Goal: Transaction & Acquisition: Purchase product/service

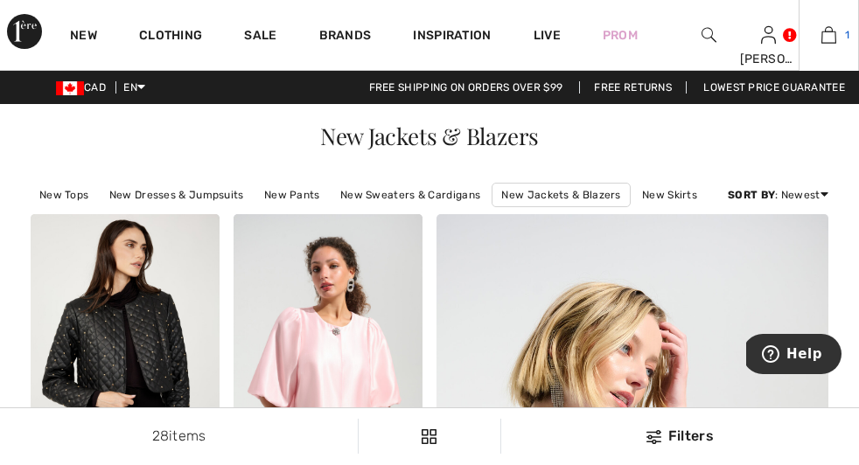
click at [821, 36] on img at bounding box center [828, 34] width 15 height 21
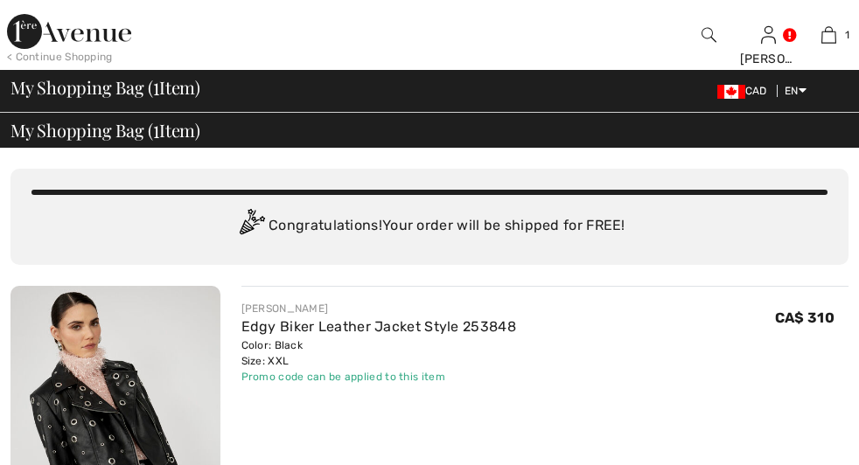
checkbox input "true"
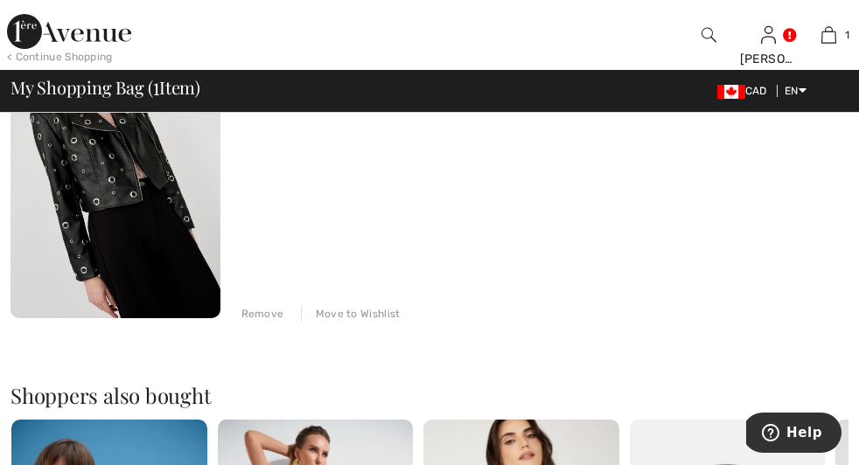
scroll to position [298, 0]
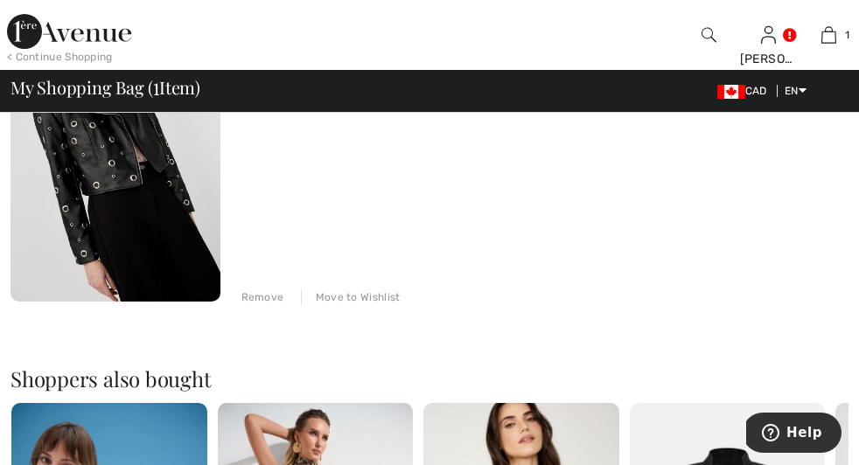
click at [0, 0] on span "Proceed to Summary" at bounding box center [0, 0] width 0 height 0
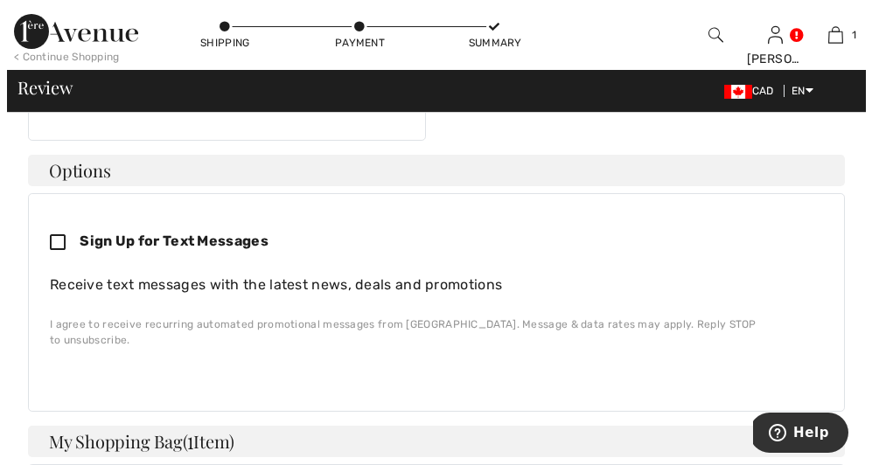
scroll to position [446, 0]
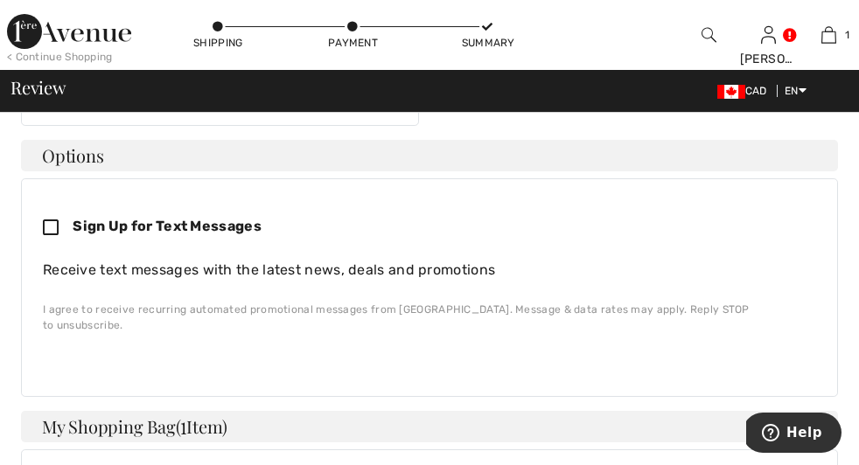
copy span "#301-11020 19 Ave Nw Edmonton, AB, CA T6J6P5"
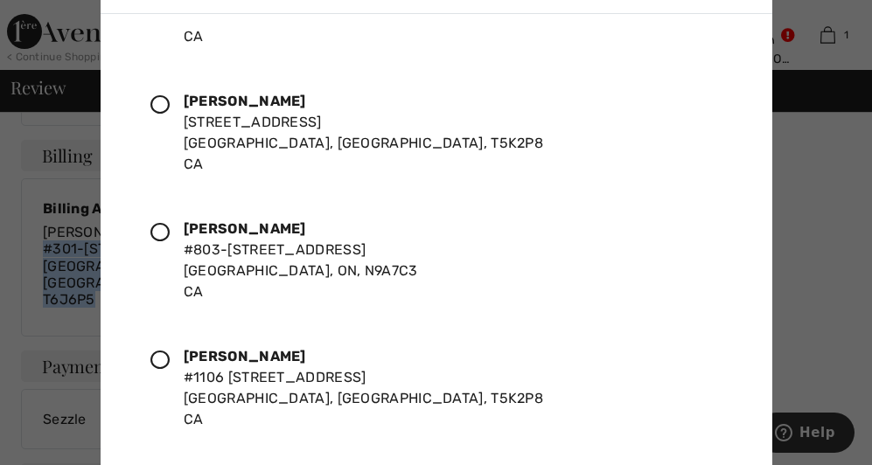
scroll to position [829, 0]
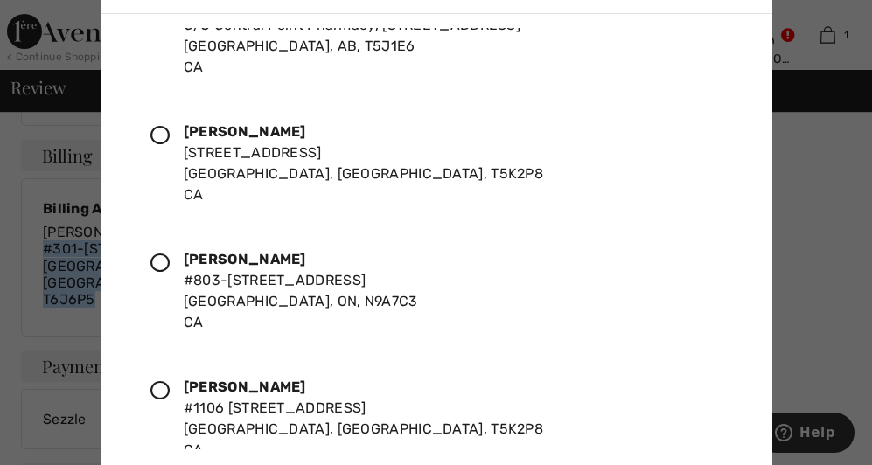
click at [158, 136] on icon at bounding box center [159, 135] width 19 height 19
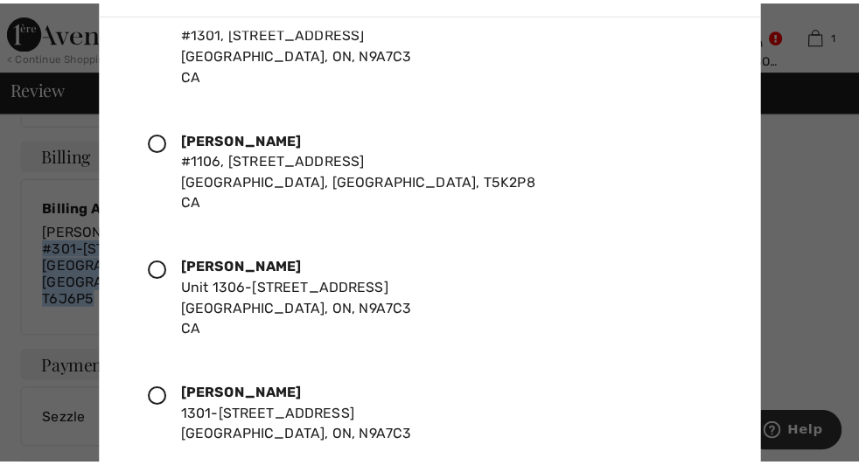
scroll to position [2146, 0]
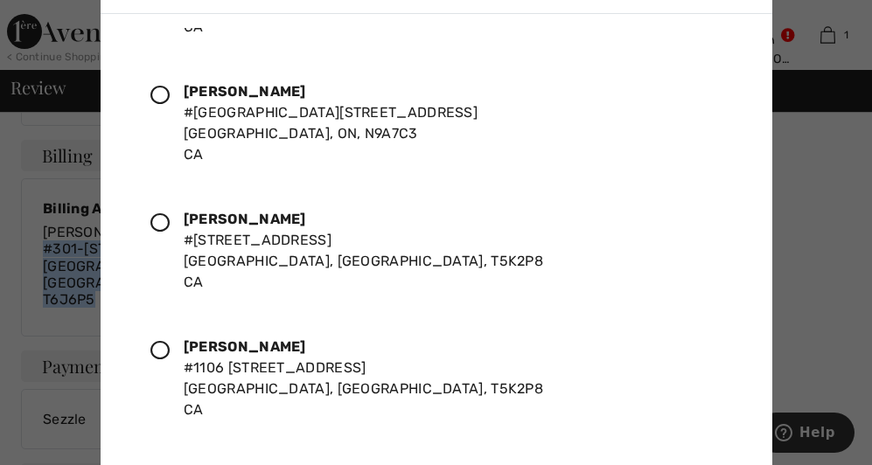
drag, startPoint x: 762, startPoint y: 459, endPoint x: 766, endPoint y: 406, distance: 53.5
click at [766, 406] on div "Zandra Bell C/0 Jo-Anne Kobylka, #301-11020 19 Ave Nw Edmonton, AB, T6J6P5 CA Z…" at bounding box center [437, 276] width 672 height 525
drag, startPoint x: 766, startPoint y: 406, endPoint x: 757, endPoint y: 272, distance: 134.1
click at [757, 272] on div "Zandra Bell C/0 Jo-Anne Kobylka, #301-11020 19 Ave Nw Edmonton, AB, T6J6P5 CA Z…" at bounding box center [437, 276] width 672 height 525
click at [34, 262] on div at bounding box center [436, 232] width 872 height 465
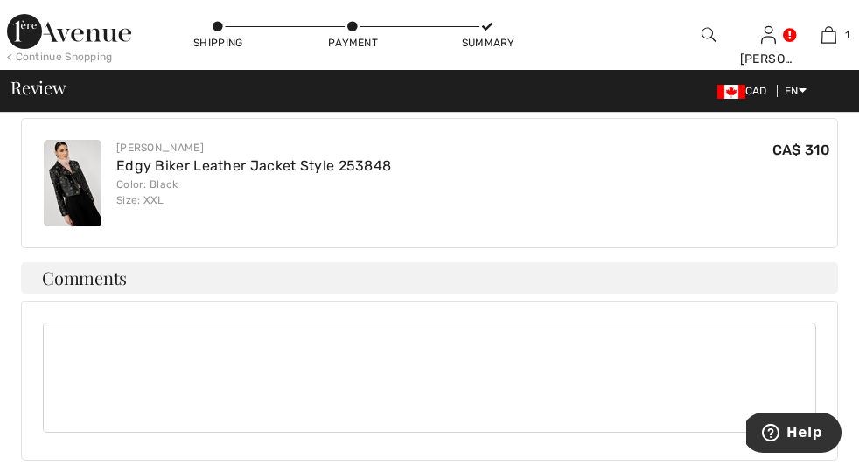
scroll to position [779, 0]
click at [0, 0] on img "button" at bounding box center [0, 0] width 0 height 0
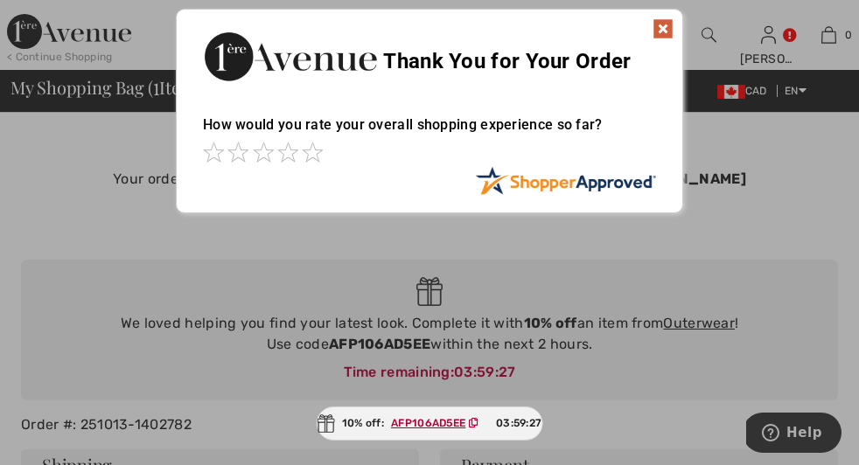
click at [419, 422] on ins "AFP106AD5EE" at bounding box center [428, 423] width 74 height 12
click at [664, 29] on img at bounding box center [662, 28] width 21 height 21
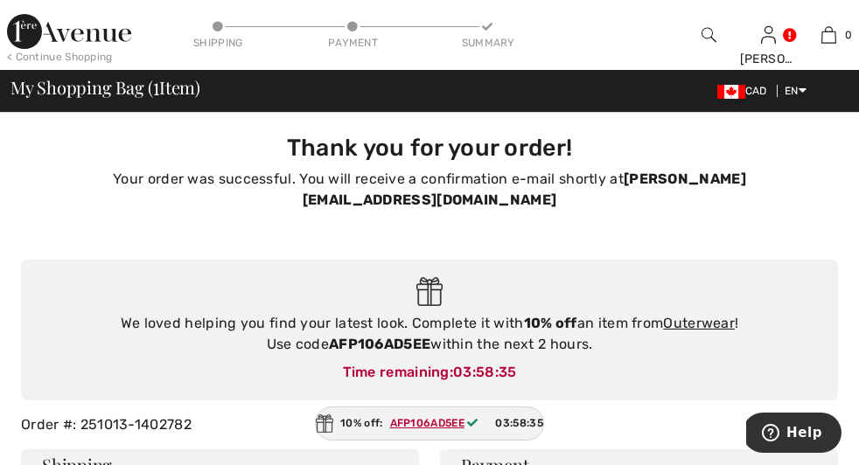
click at [87, 59] on div "< Continue Shopping" at bounding box center [60, 57] width 106 height 16
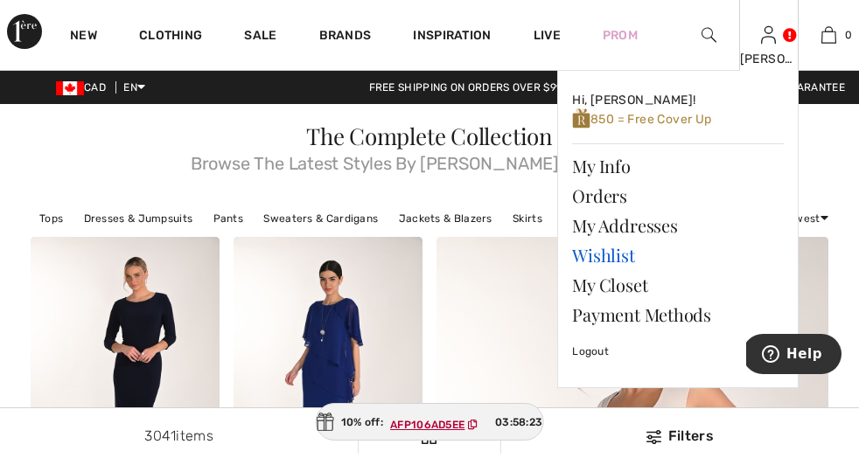
click at [616, 255] on link "Wishlist" at bounding box center [678, 256] width 212 height 30
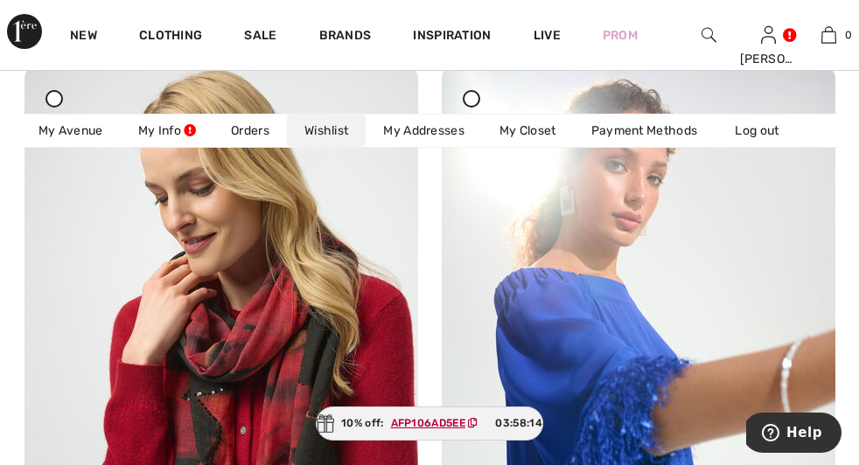
scroll to position [241, 0]
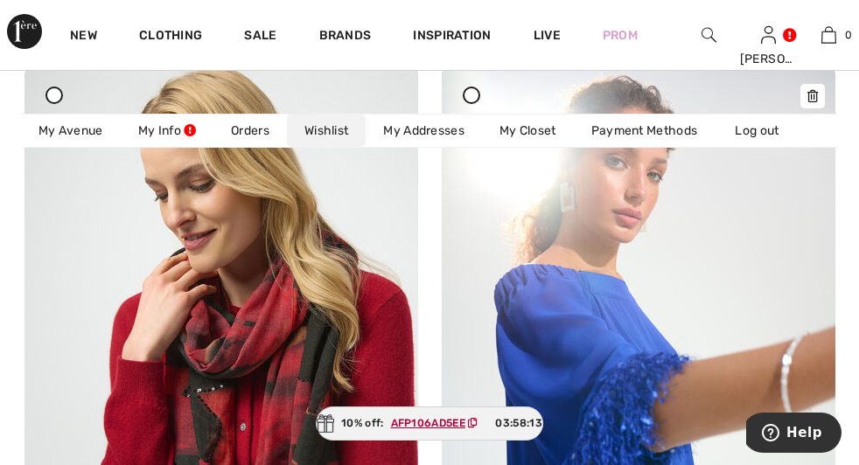
click at [544, 234] on img at bounding box center [639, 357] width 394 height 590
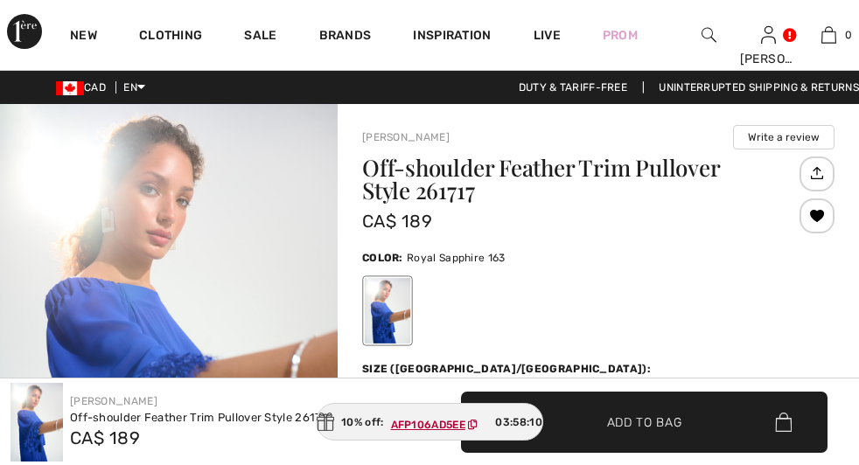
checkbox input "true"
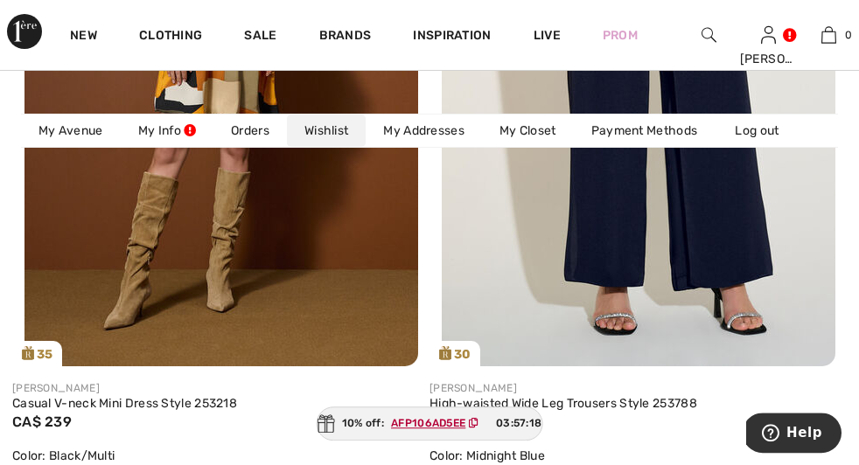
scroll to position [1268, 0]
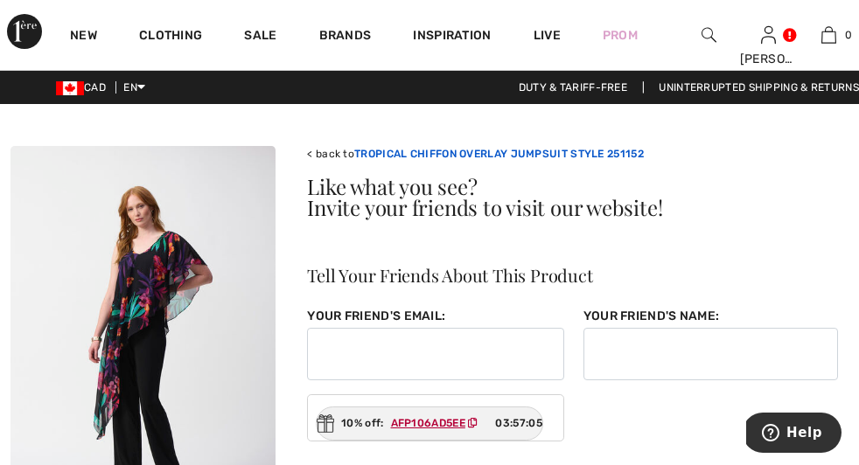
click at [489, 154] on link "TROPICAL CHIFFON OVERLAY JUMPSUIT STYLE 251152" at bounding box center [499, 154] width 290 height 12
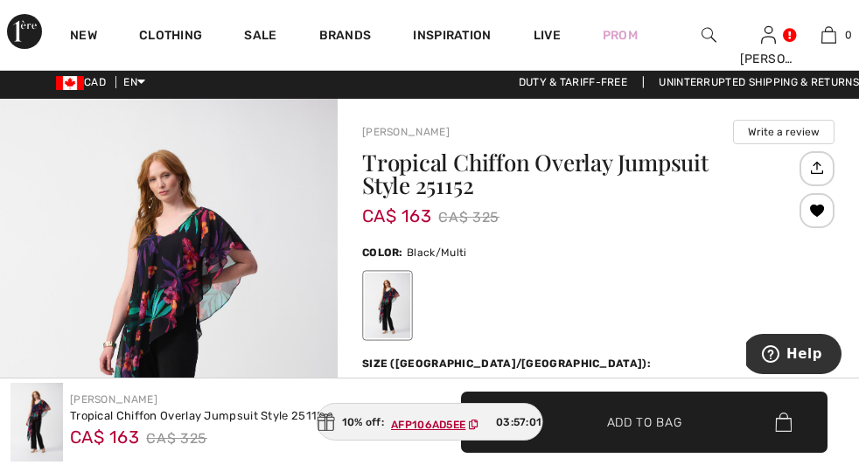
checkbox input "true"
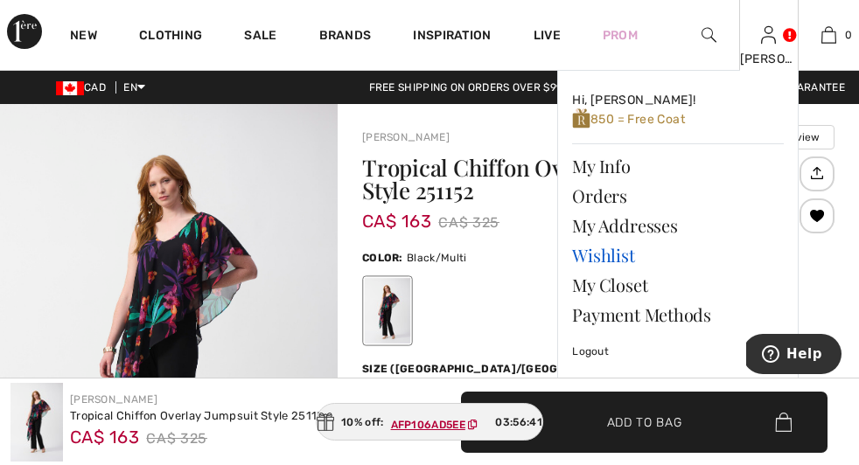
click at [577, 261] on link "Wishlist" at bounding box center [678, 256] width 212 height 30
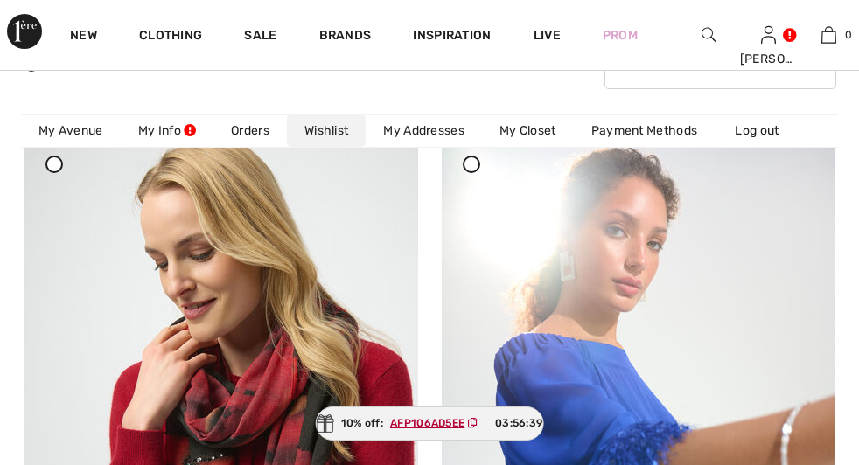
checkbox input "true"
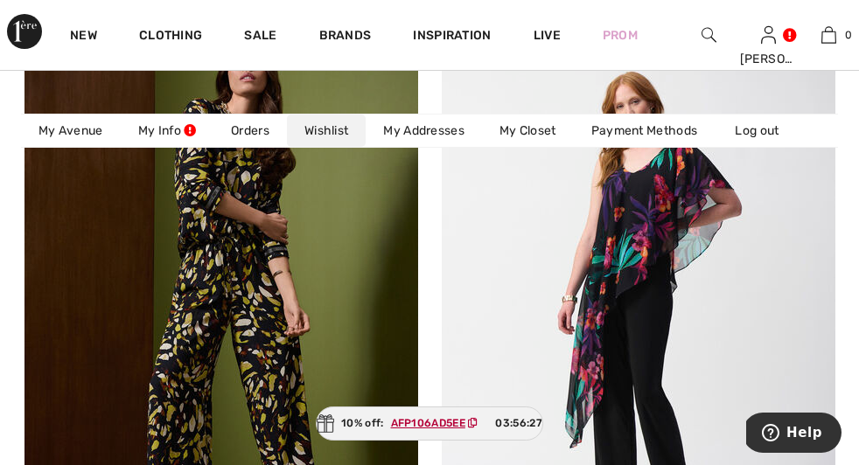
scroll to position [2549, 0]
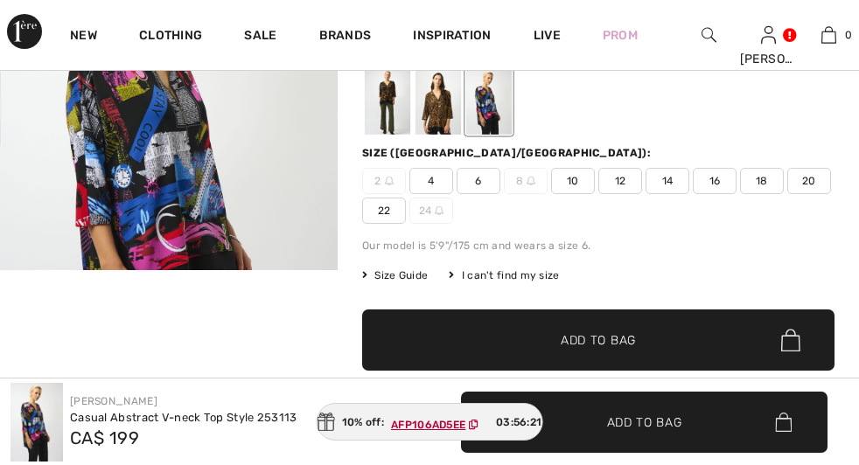
checkbox input "true"
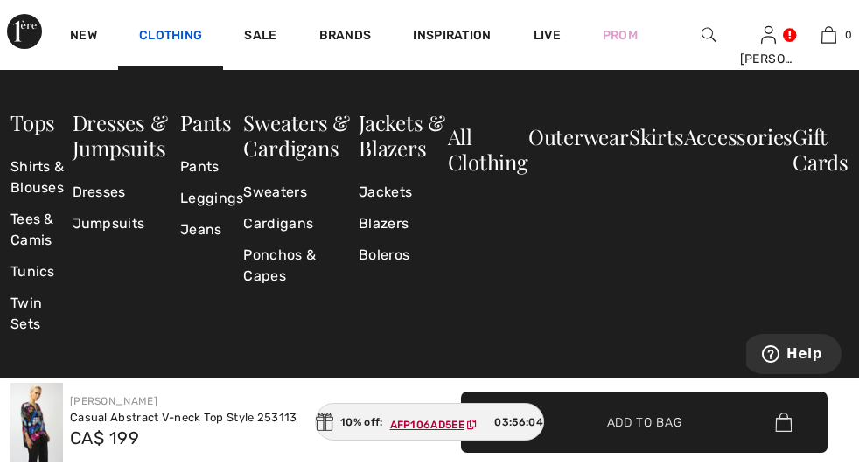
click at [192, 28] on link "Clothing" at bounding box center [170, 37] width 63 height 18
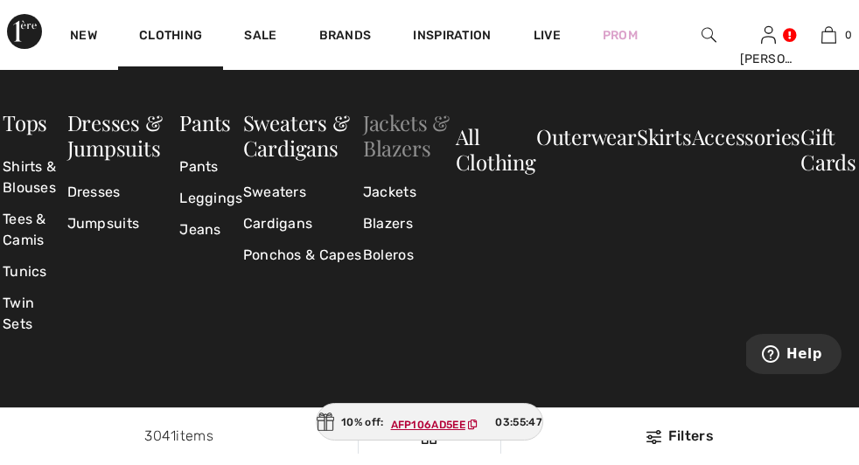
click at [413, 124] on link "Jackets & Blazers" at bounding box center [406, 134] width 87 height 53
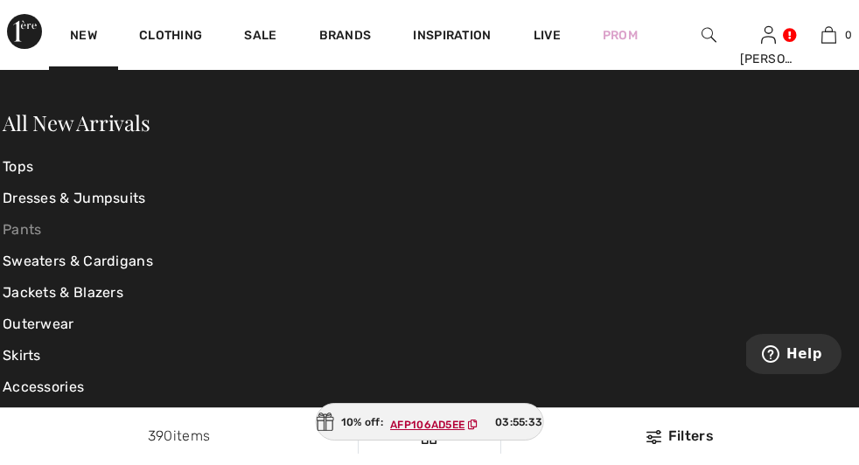
click at [43, 233] on link "Pants" at bounding box center [145, 229] width 284 height 31
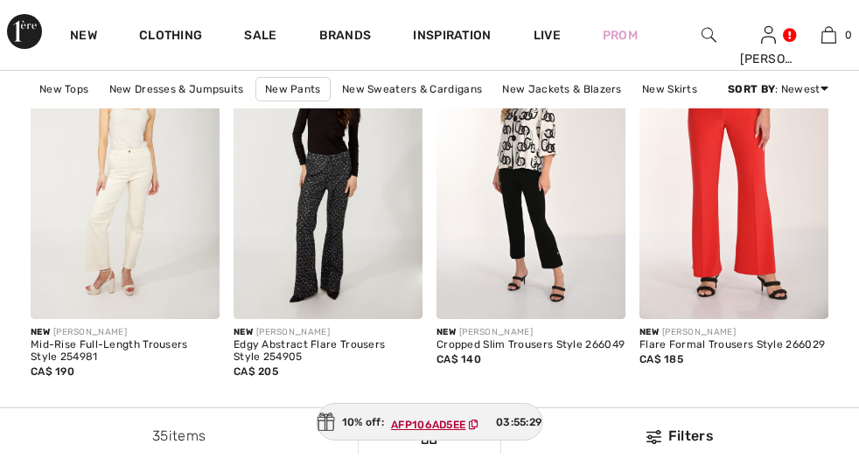
scroll to position [1392, 0]
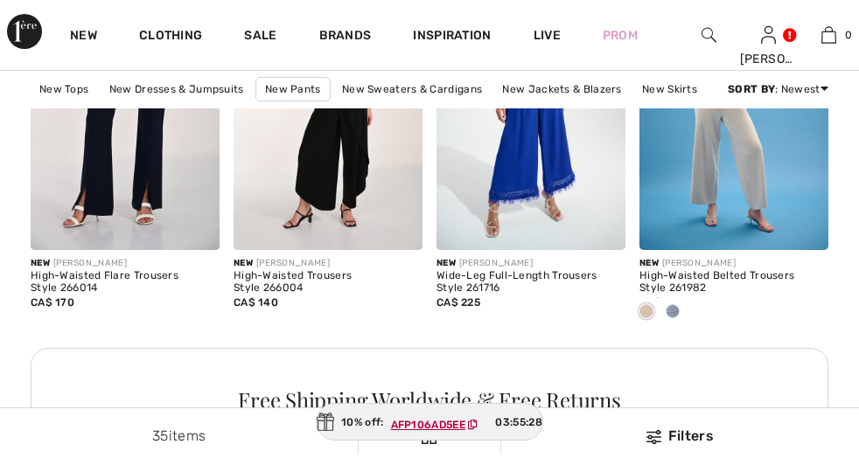
checkbox input "true"
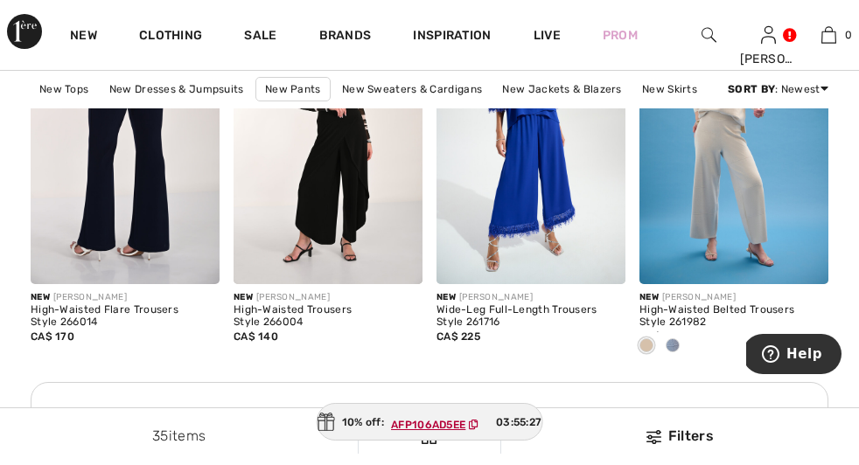
scroll to position [1328, 0]
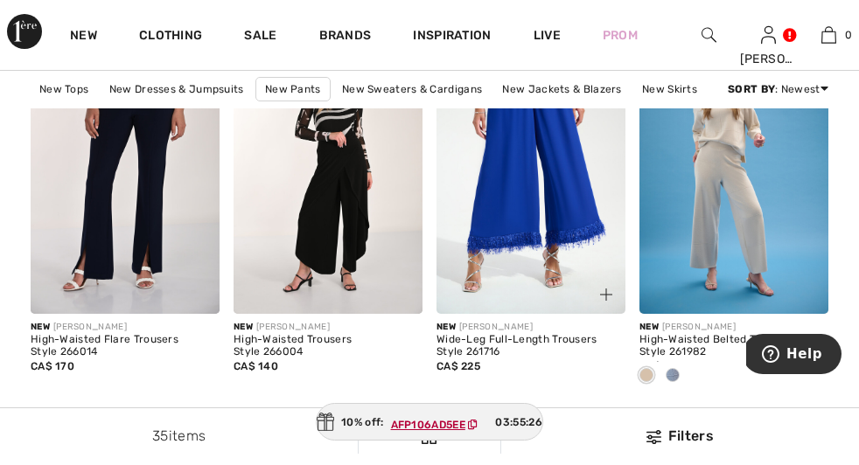
click at [531, 213] on img at bounding box center [530, 172] width 189 height 283
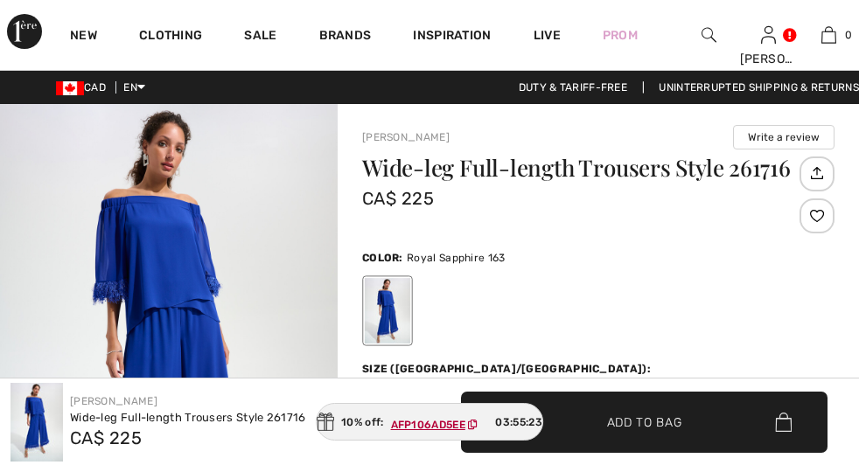
checkbox input "true"
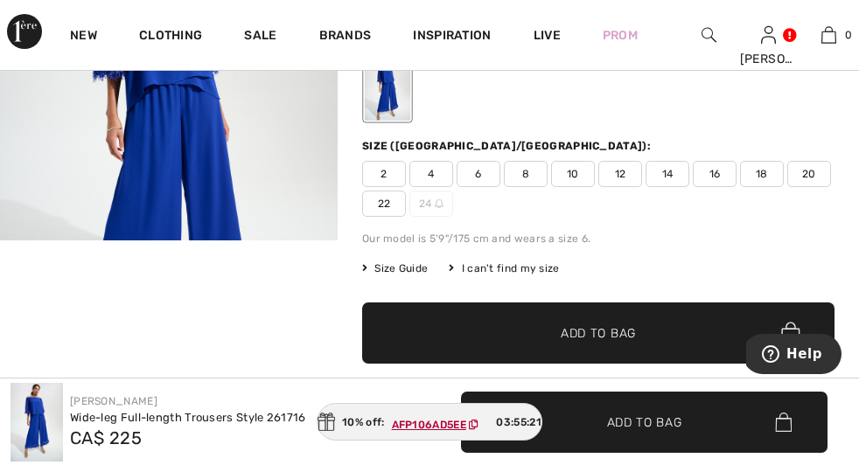
click at [406, 199] on span "22" at bounding box center [384, 204] width 44 height 26
click at [533, 325] on span "✔ Added to Bag" at bounding box center [572, 334] width 107 height 18
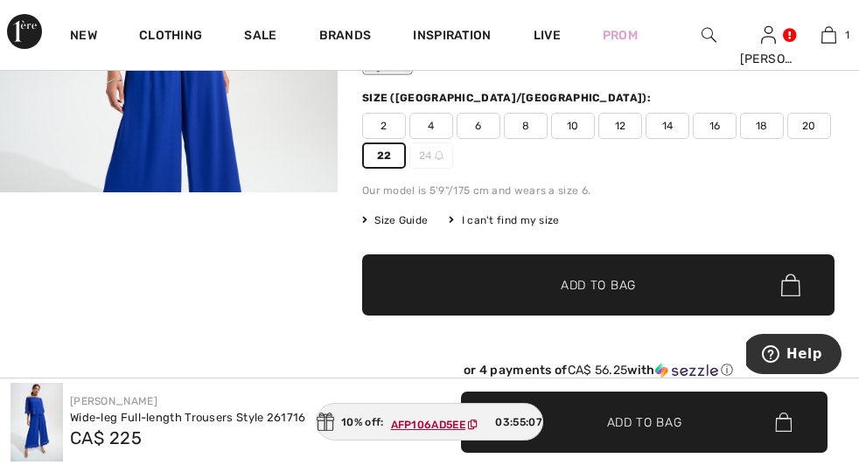
scroll to position [269, 0]
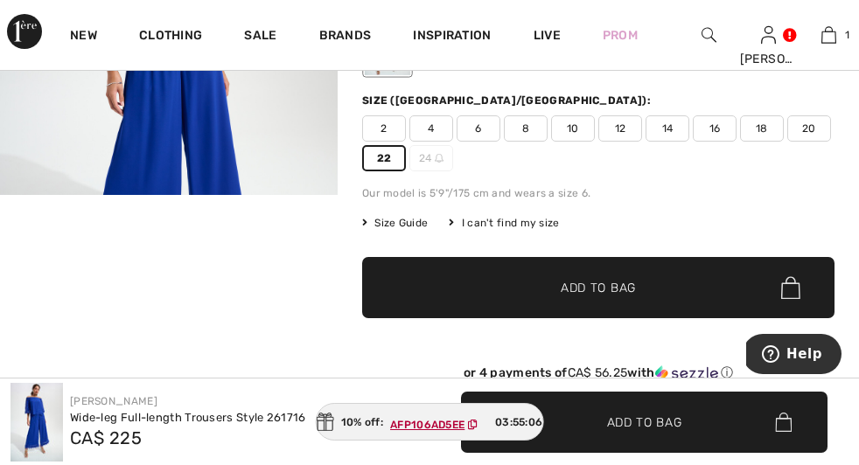
click at [605, 283] on span "Add to Bag" at bounding box center [598, 288] width 75 height 18
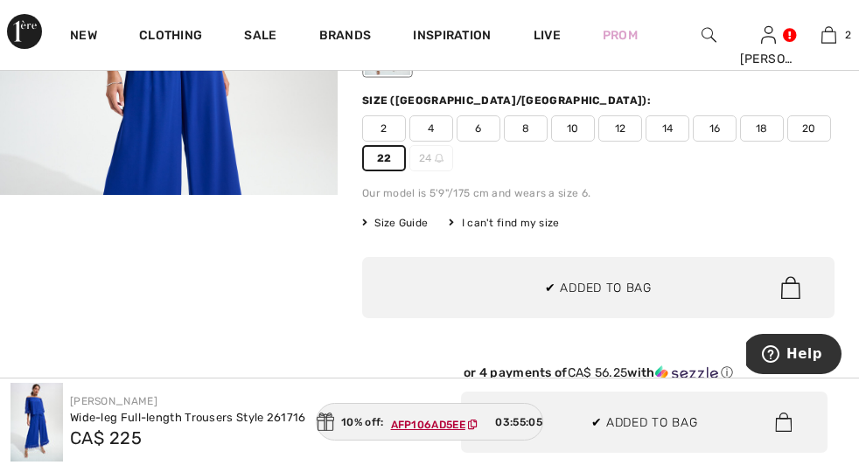
scroll to position [54, 0]
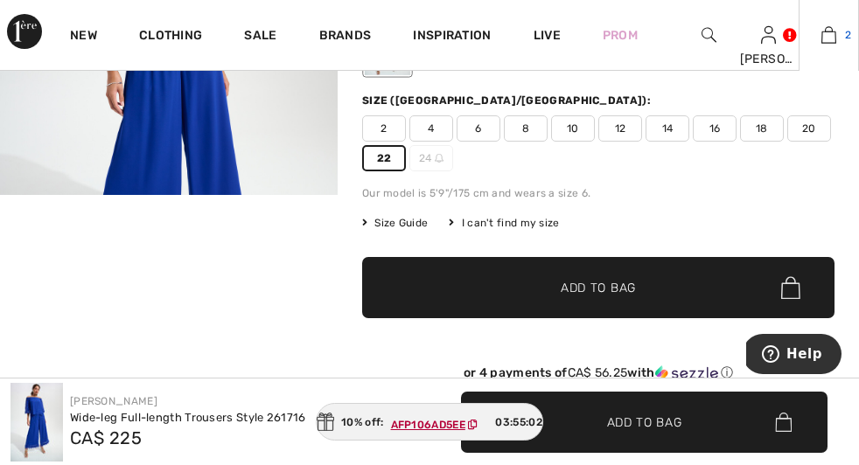
click at [821, 39] on img at bounding box center [828, 34] width 15 height 21
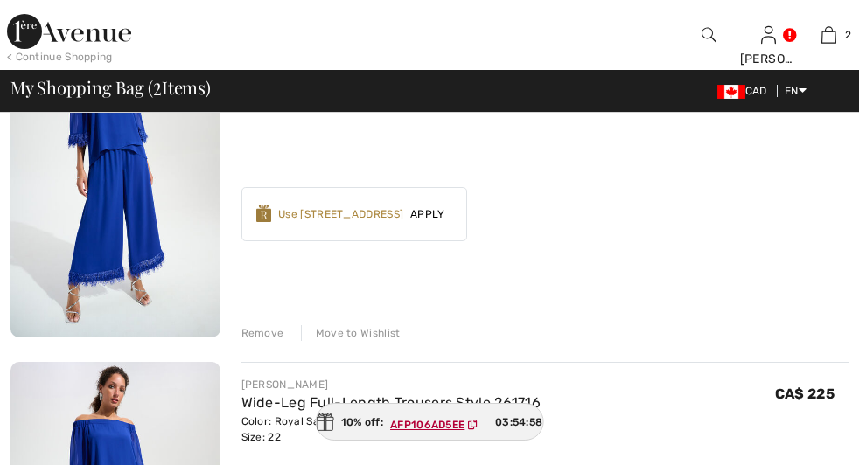
checkbox input "true"
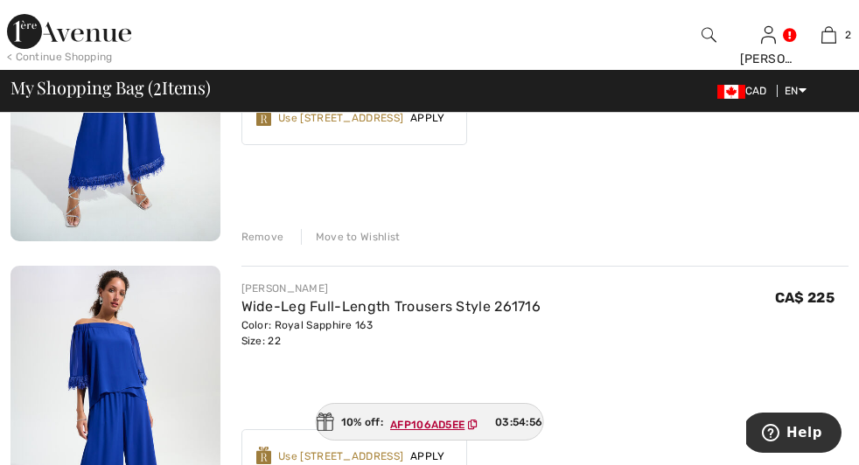
scroll to position [382, 0]
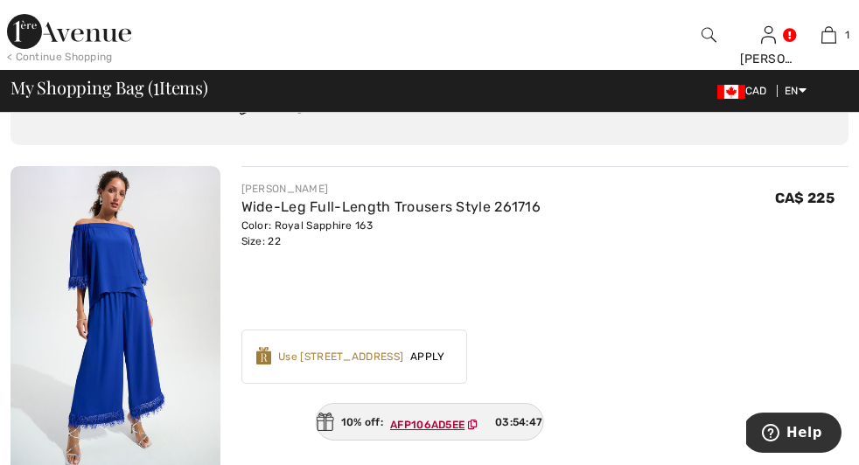
scroll to position [127, 0]
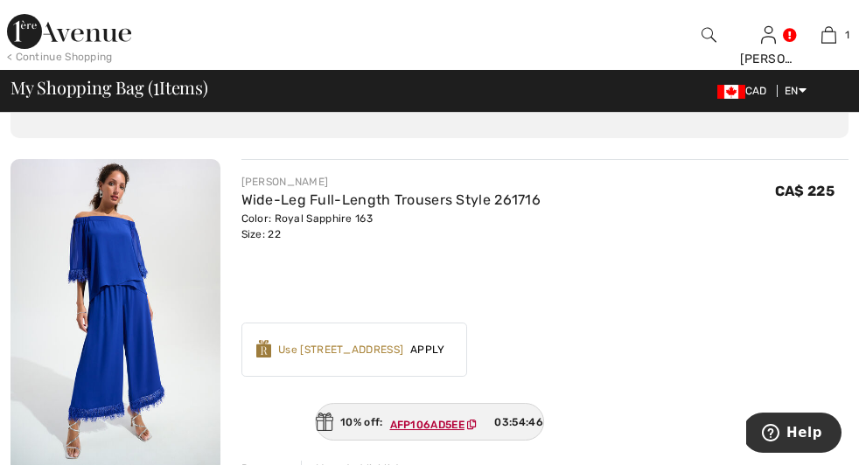
click at [403, 342] on span "Apply" at bounding box center [427, 350] width 49 height 16
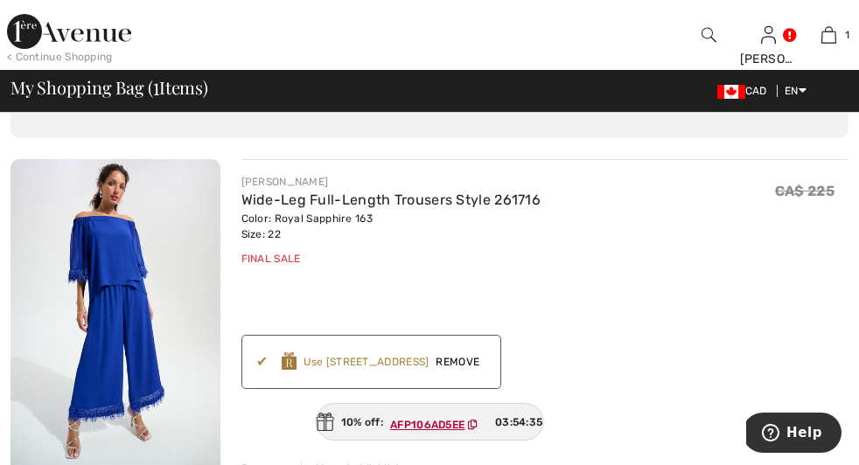
click at [0, 0] on span "Proceed to Shipping" at bounding box center [0, 0] width 0 height 0
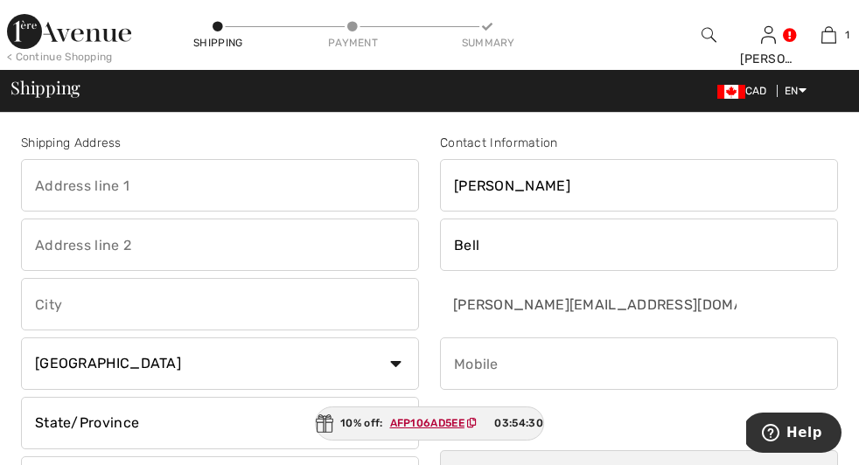
click at [84, 181] on input "text" at bounding box center [220, 185] width 398 height 52
type input "1"
type input "#301 -[STREET_ADDRESS]"
click at [75, 302] on input "text" at bounding box center [220, 304] width 398 height 52
type input "[GEOGRAPHIC_DATA]"
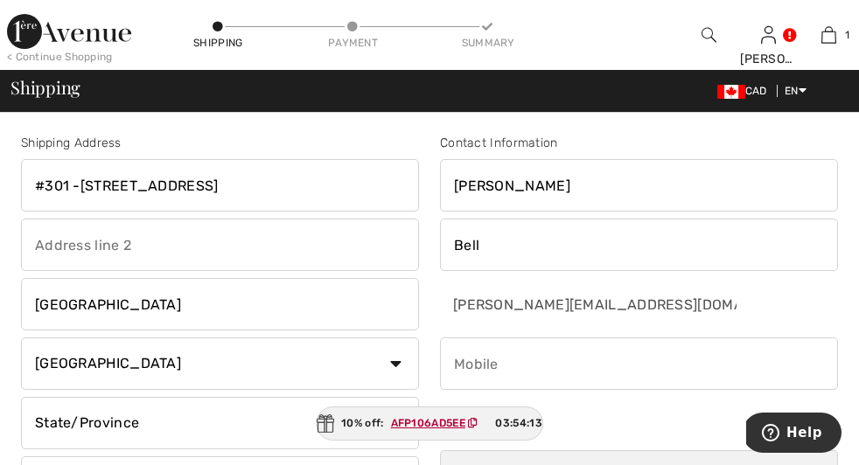
click at [21, 397] on select "State/Province [GEOGRAPHIC_DATA] [GEOGRAPHIC_DATA] [GEOGRAPHIC_DATA] [GEOGRAPHI…" at bounding box center [220, 423] width 398 height 52
select select "AB"
click option "[GEOGRAPHIC_DATA]" at bounding box center [0, 0] width 0 height 0
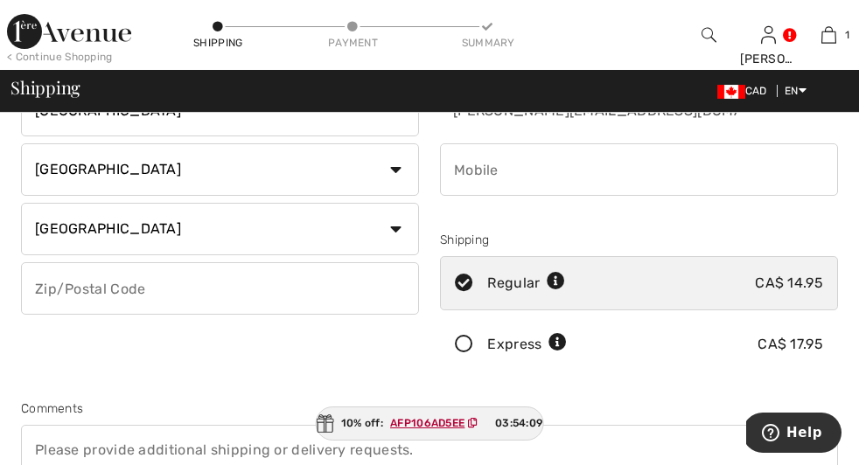
scroll to position [109, 0]
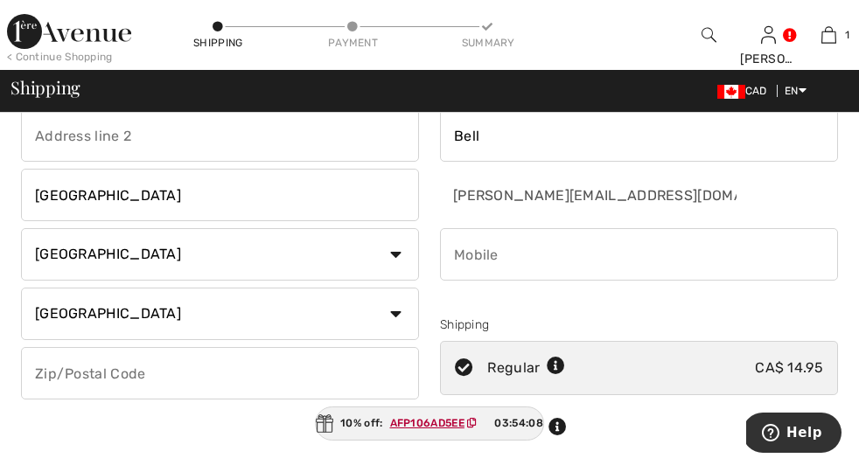
click at [81, 365] on input "text" at bounding box center [220, 373] width 398 height 52
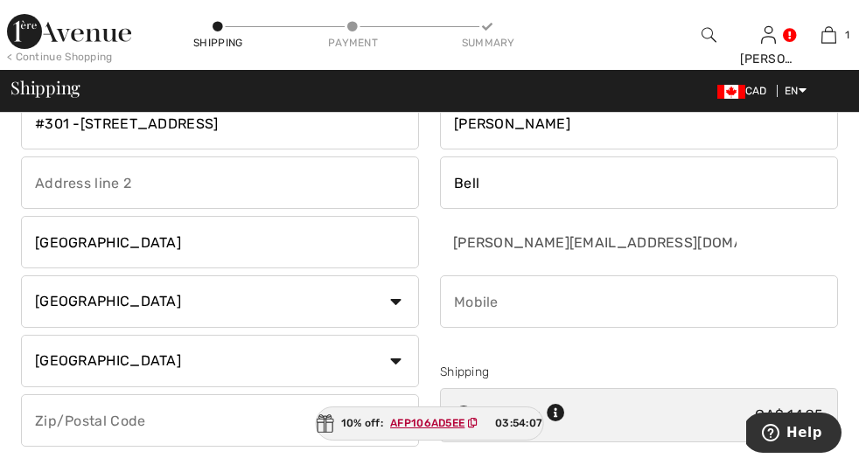
scroll to position [0, 0]
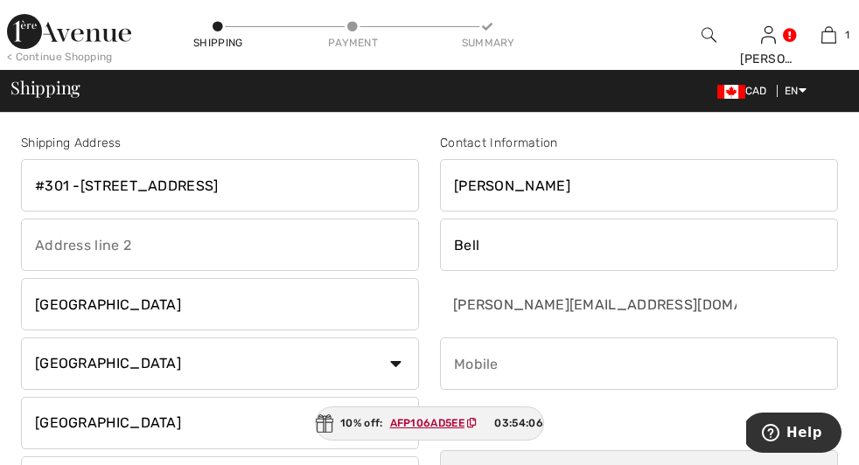
click at [143, 185] on input "#301 -[STREET_ADDRESS]" at bounding box center [220, 185] width 398 height 52
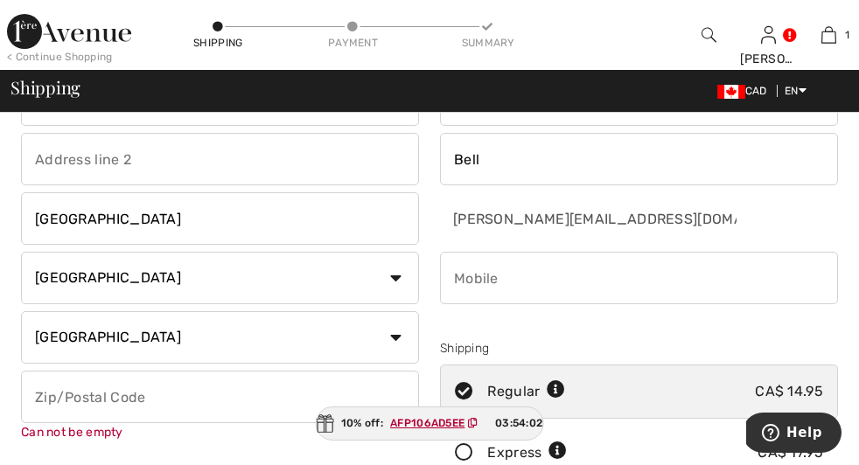
scroll to position [102, 0]
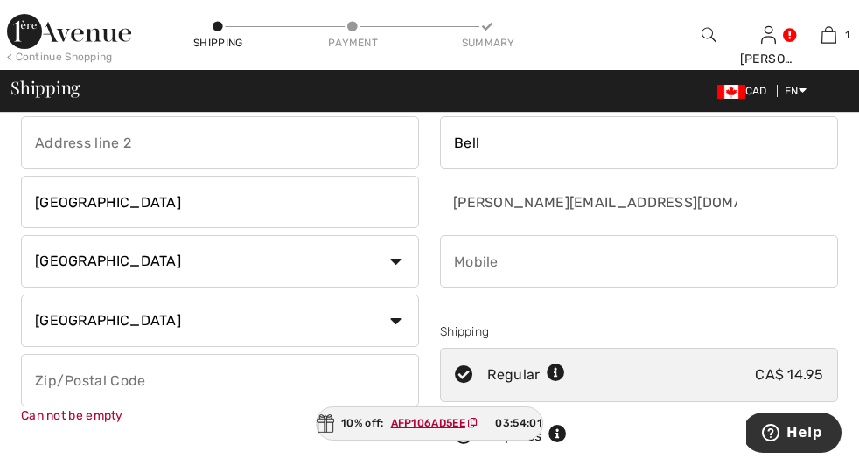
click at [54, 375] on input "text" at bounding box center [220, 380] width 398 height 52
paste input "AFP106AD5"
type input "T"
type input "T6J6P5"
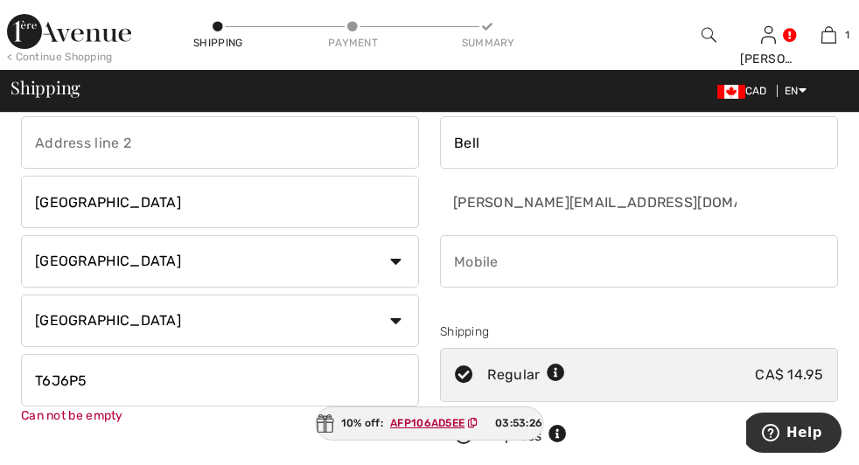
click at [138, 415] on div "Shipping Address #301 -[STREET_ADDRESS] [GEOGRAPHIC_DATA] Country [GEOGRAPHIC_D…" at bounding box center [219, 250] width 419 height 439
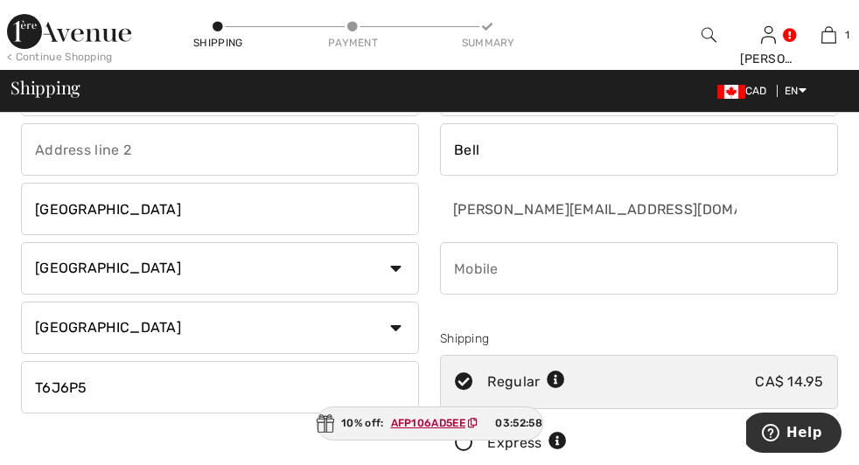
scroll to position [96, 0]
click at [440, 264] on input "phone" at bounding box center [639, 267] width 398 height 52
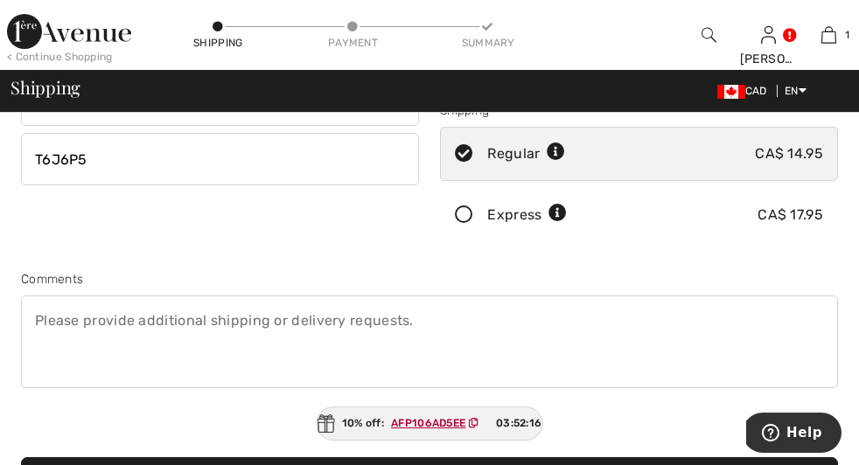
scroll to position [331, 0]
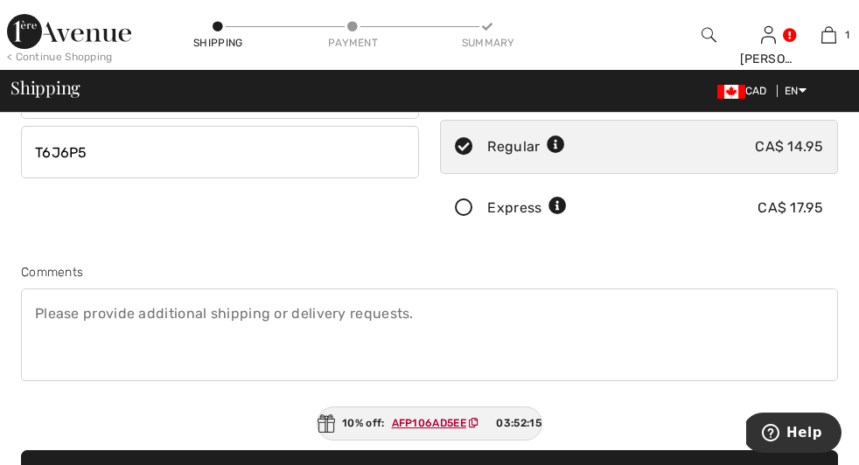
type input "[PHONE_NUMBER]"
click at [792, 437] on span "Help" at bounding box center [804, 433] width 36 height 16
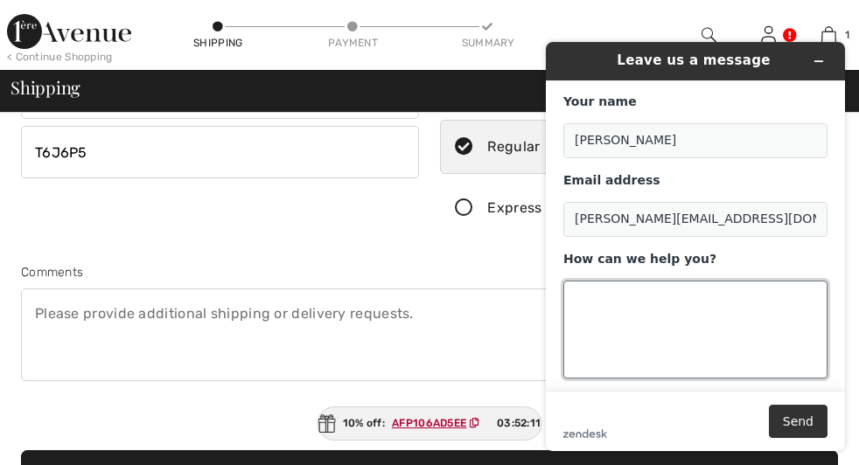
click at [647, 307] on textarea "How can we help you?" at bounding box center [695, 330] width 264 height 98
paste textarea "251013-1402782"
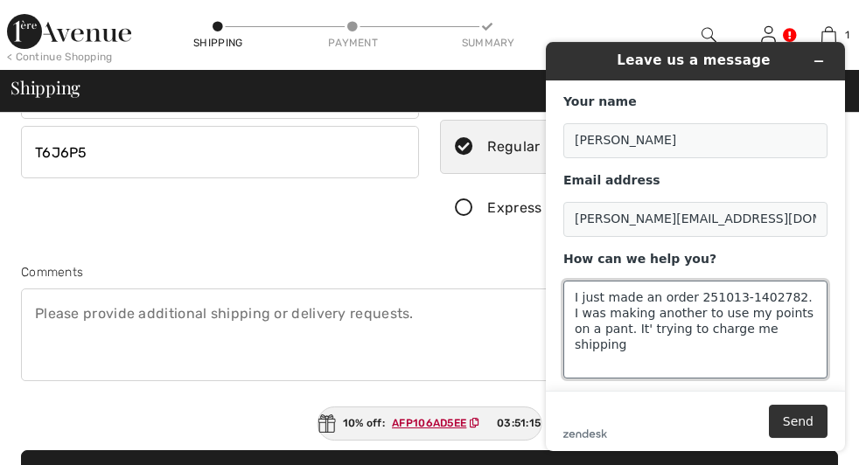
click at [628, 331] on textarea "I just made an order 251013-1402782. I was making another to use my points on a…" at bounding box center [695, 330] width 264 height 98
click at [753, 332] on textarea "I just made an order 251013-1402782. I was making another to use my points on a…" at bounding box center [695, 330] width 264 height 98
click at [790, 333] on textarea "I just made an order 251013-1402782. I was making another to use my points on a…" at bounding box center [695, 330] width 264 height 98
click at [583, 350] on textarea "I just made an order 251013-1402782. I was making another to use my points on a…" at bounding box center [695, 330] width 264 height 98
click at [623, 349] on textarea "I just made an order 251013-1402782. I was making another to use my points on a…" at bounding box center [695, 330] width 264 height 98
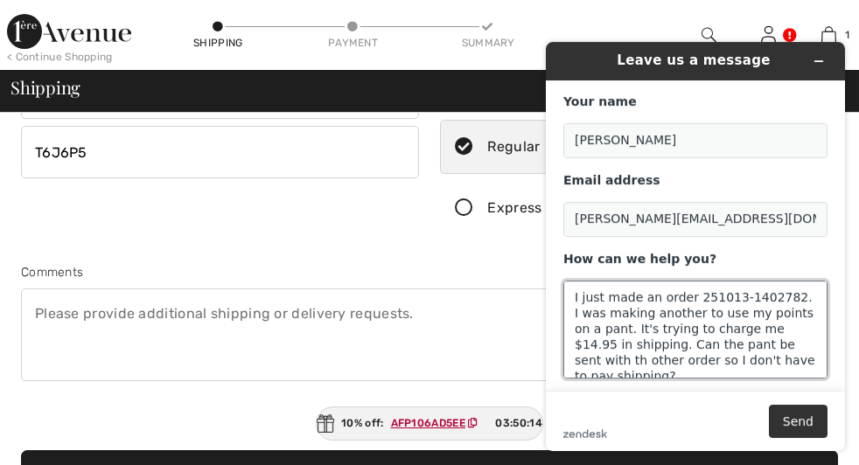
click at [699, 318] on textarea "I just made an order 251013-1402782. I was making another to use my points on a…" at bounding box center [695, 330] width 264 height 98
click at [641, 331] on textarea "I just made an order 251013-1402782. I was making another order to use my point…" at bounding box center [695, 330] width 264 height 98
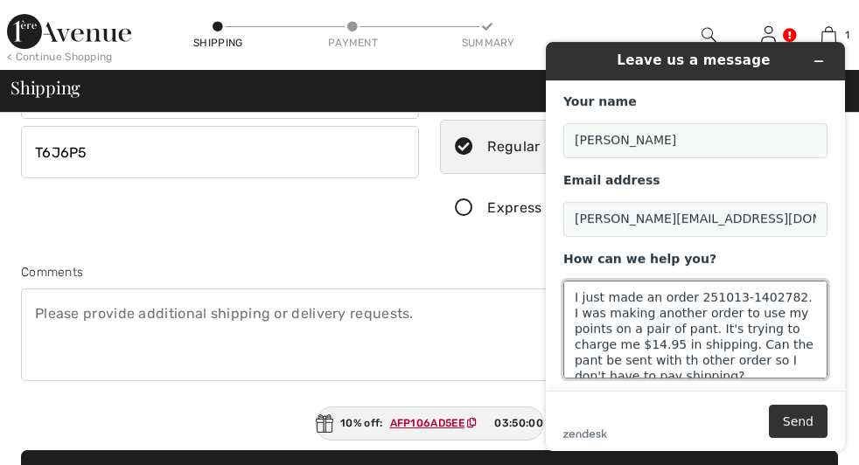
click at [706, 333] on textarea "I just made an order 251013-1402782. I was making another order to use my point…" at bounding box center [695, 330] width 264 height 98
click at [687, 366] on textarea "I just made an order 251013-1402782. I was making another order to use my point…" at bounding box center [695, 330] width 264 height 98
type textarea "I just made an order 251013-1402782. I was making another order to use my point…"
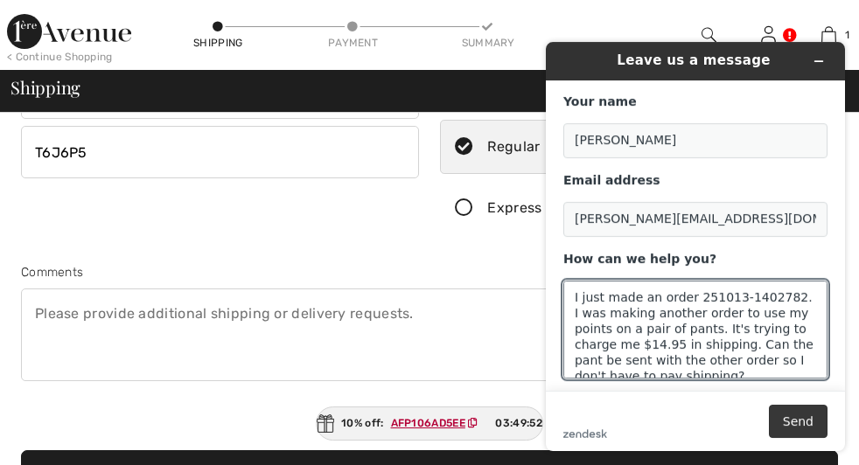
click at [800, 424] on button "Send" at bounding box center [798, 421] width 59 height 33
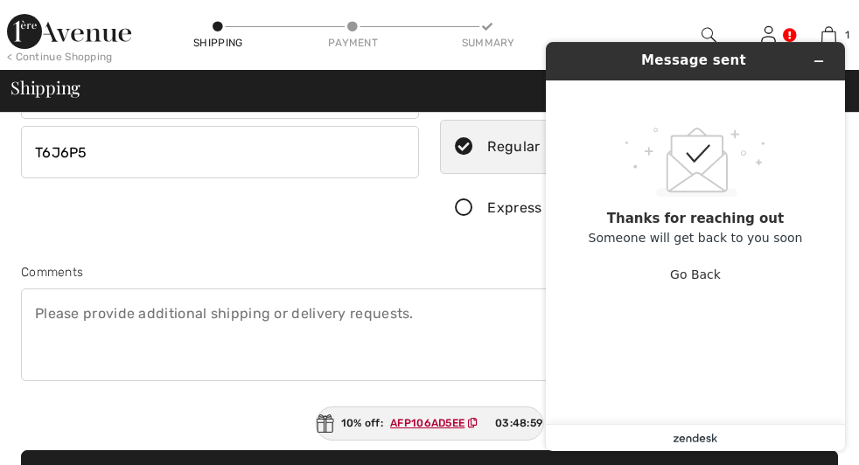
click at [679, 436] on icon "zendesk .cls-1{fill:#03363d;}" at bounding box center [695, 438] width 44 height 9
click at [699, 274] on button "Go Back" at bounding box center [695, 274] width 51 height 33
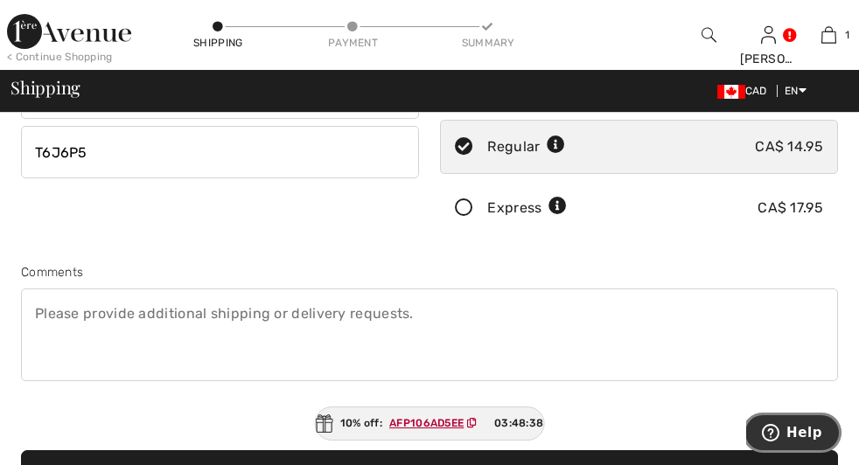
click at [792, 435] on span "Help" at bounding box center [804, 433] width 36 height 16
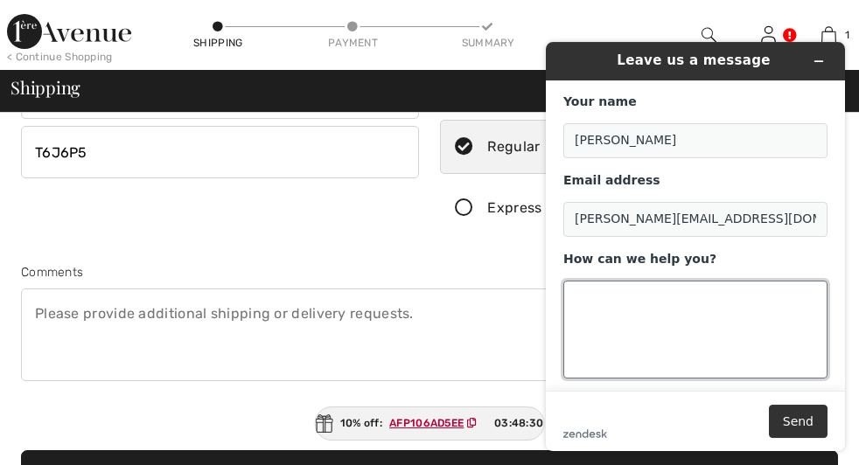
click at [621, 297] on textarea "How can we help you?" at bounding box center [695, 330] width 264 height 98
